Goal: Find specific page/section: Find specific page/section

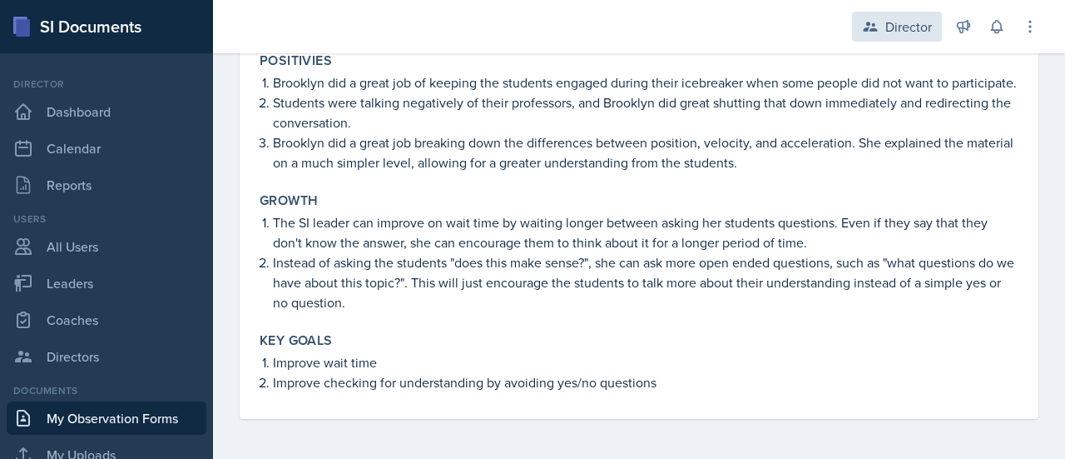
click at [919, 26] on div "Director" at bounding box center [909, 27] width 47 height 20
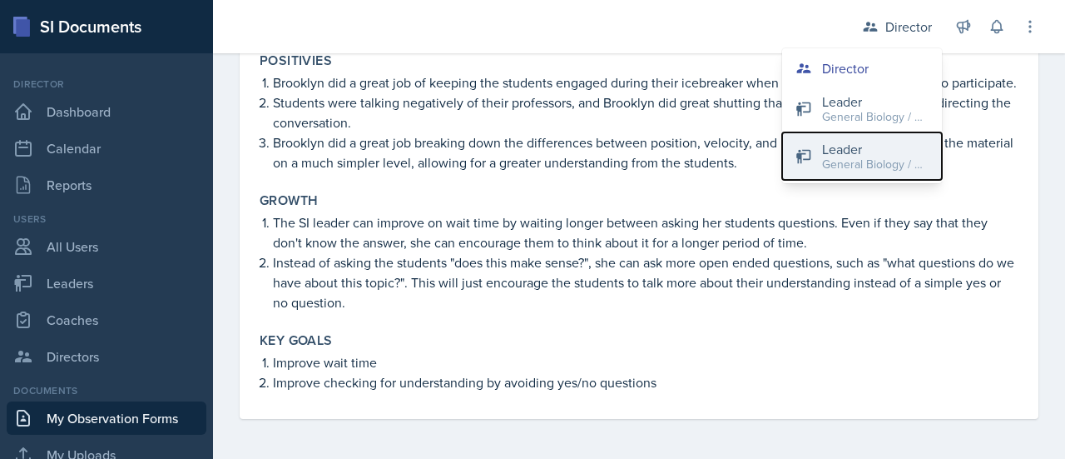
click at [857, 161] on div "General Biology / Fall 2025" at bounding box center [875, 164] width 107 height 17
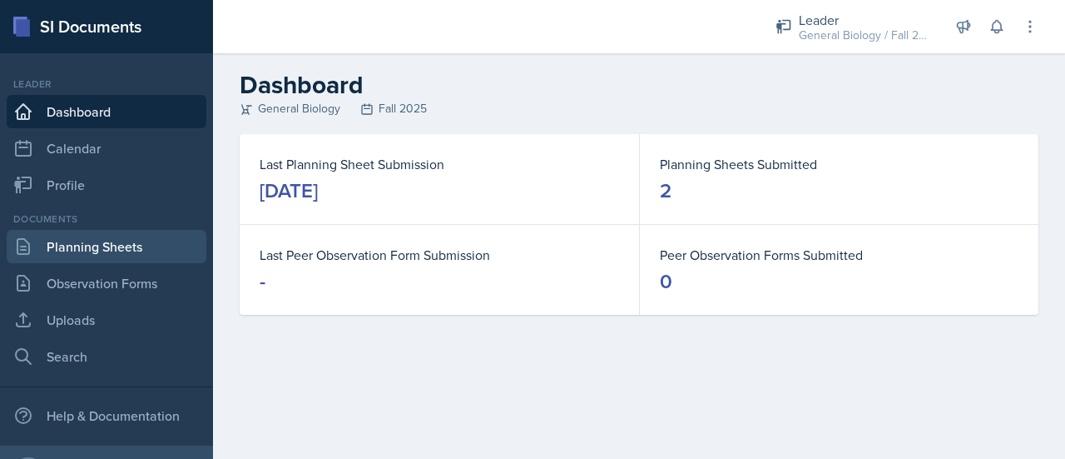
click at [108, 246] on link "Planning Sheets" at bounding box center [107, 246] width 200 height 33
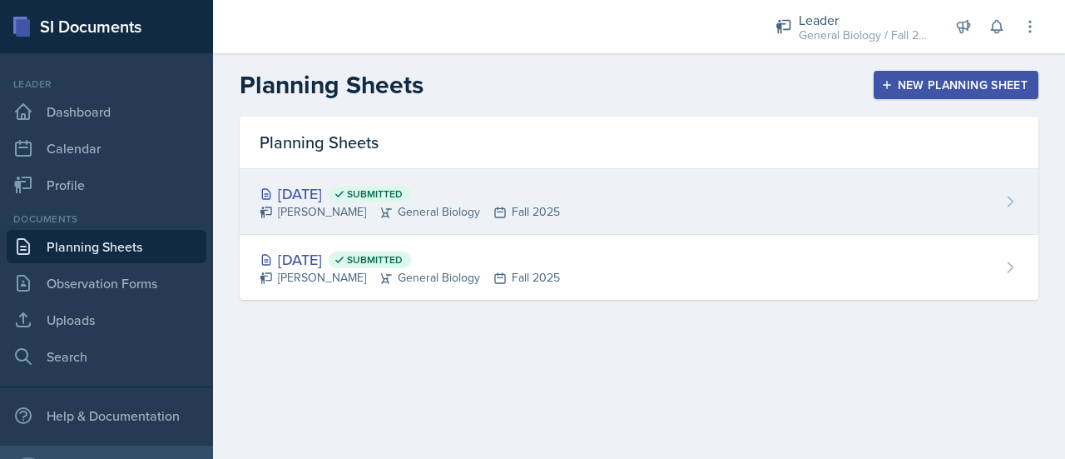
click at [690, 205] on div "[DATE] Submitted [PERSON_NAME] General Biology Fall 2025" at bounding box center [639, 202] width 799 height 66
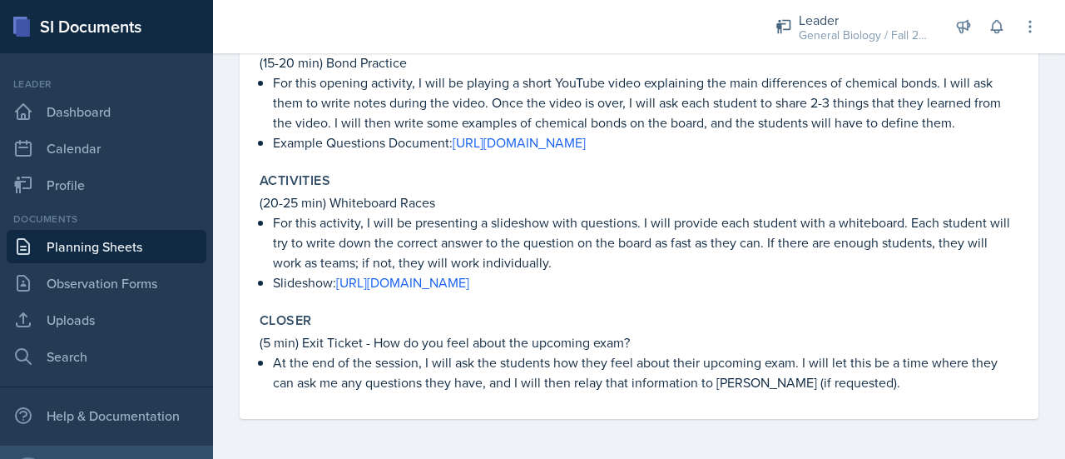
scroll to position [565, 0]
